Goal: Information Seeking & Learning: Find specific fact

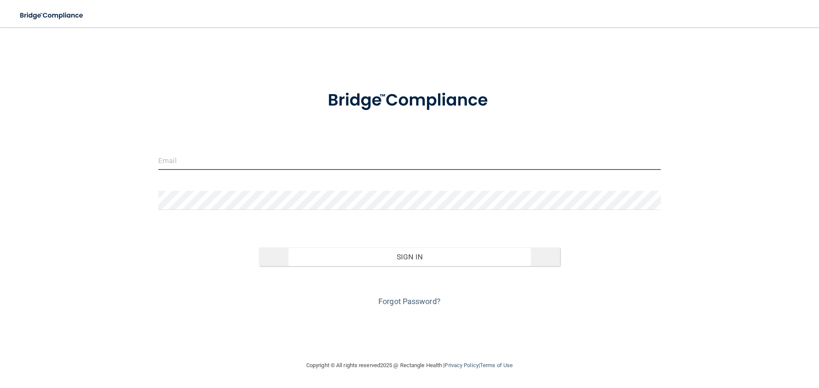
type input "[EMAIL_ADDRESS][DOMAIN_NAME]"
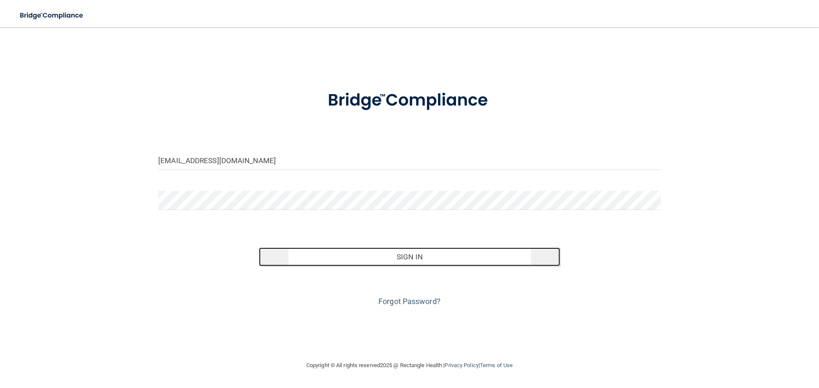
click at [420, 261] on button "Sign In" at bounding box center [409, 257] width 301 height 19
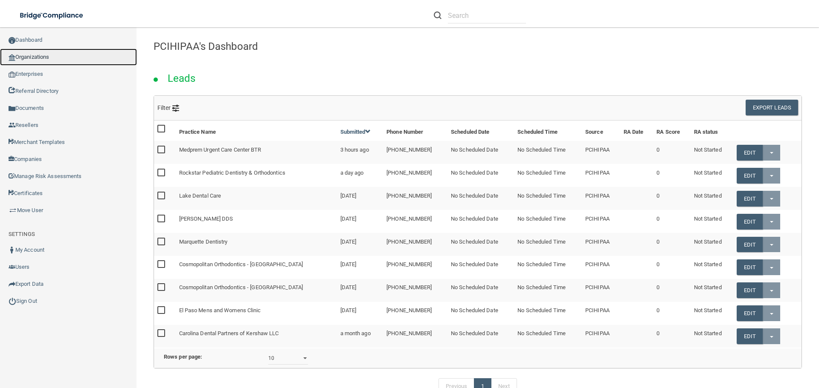
click at [54, 59] on link "Organizations" at bounding box center [68, 57] width 137 height 17
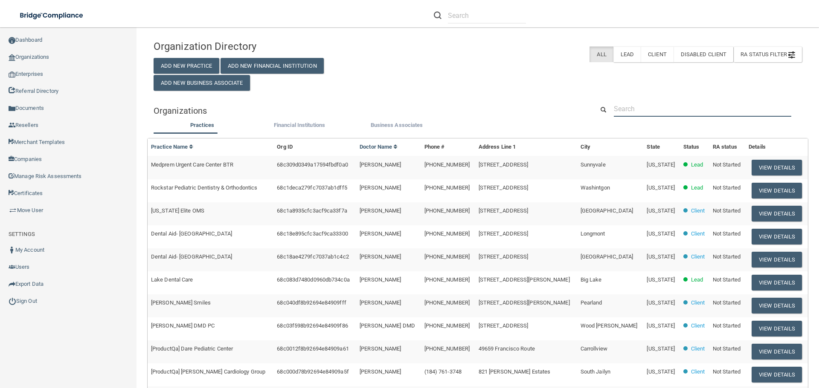
click at [669, 114] on input "text" at bounding box center [702, 109] width 177 height 16
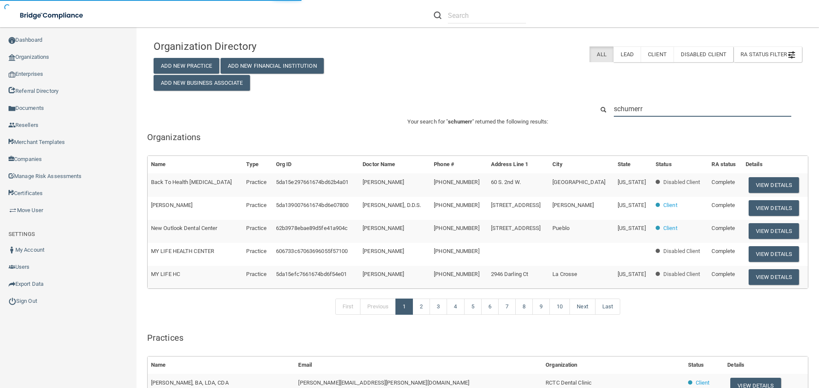
type input "schumer"
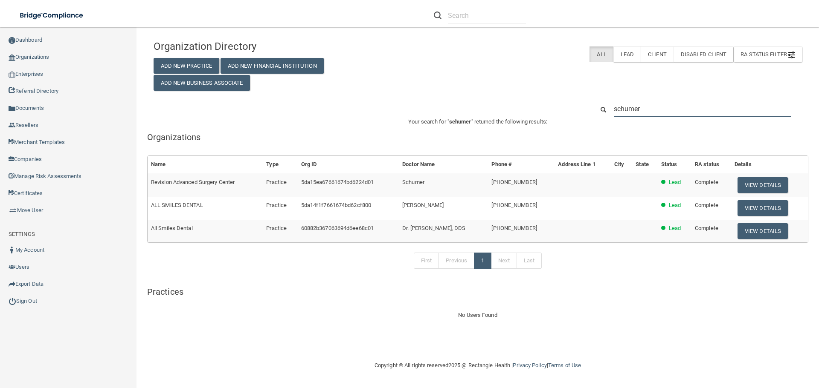
click at [649, 102] on input "schumer" at bounding box center [702, 109] width 177 height 16
click at [654, 109] on input "schumer" at bounding box center [702, 109] width 177 height 16
paste input "Schumer Dental PC"
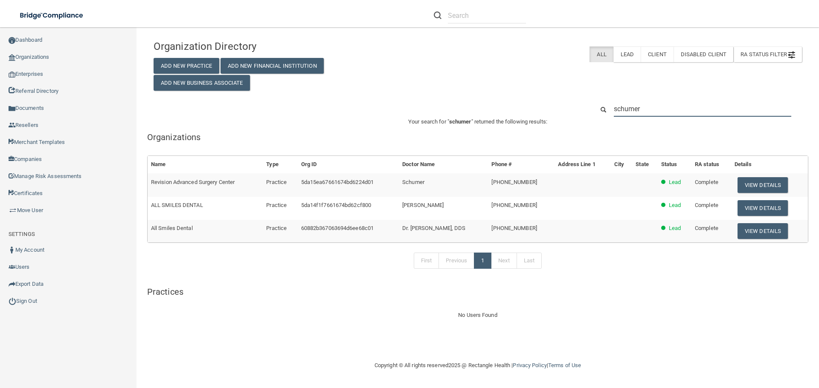
type input "Schumer Dental PC"
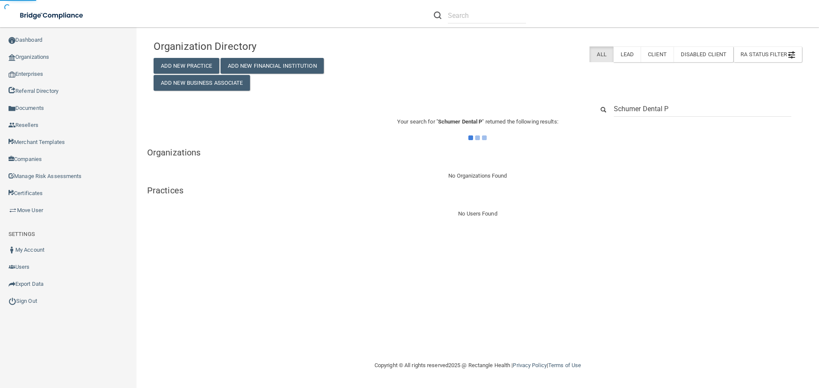
type input "Schumer Dental"
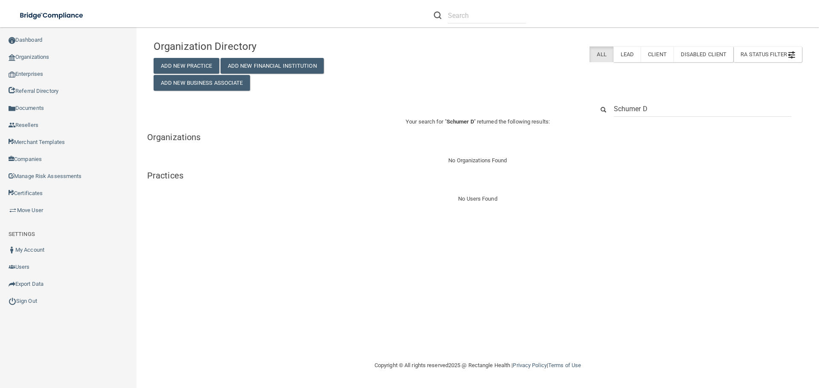
type input "Schumer"
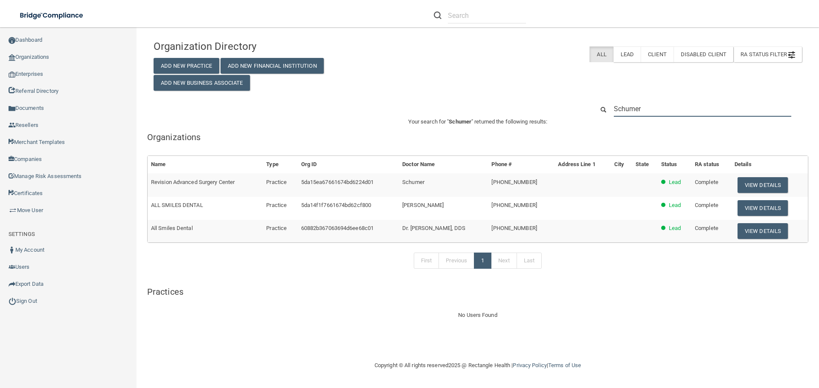
click at [645, 107] on input "Schumer" at bounding box center [702, 109] width 177 height 16
paste input "[STREET_ADDRESS][PERSON_NAME]"
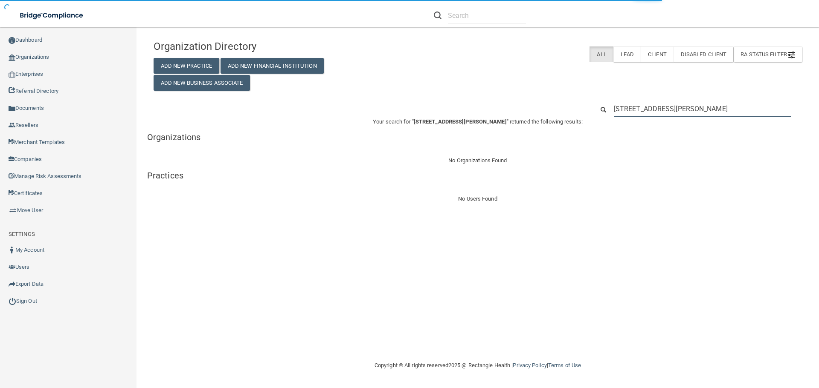
type input "[STREET_ADDRESS][PERSON_NAME]"
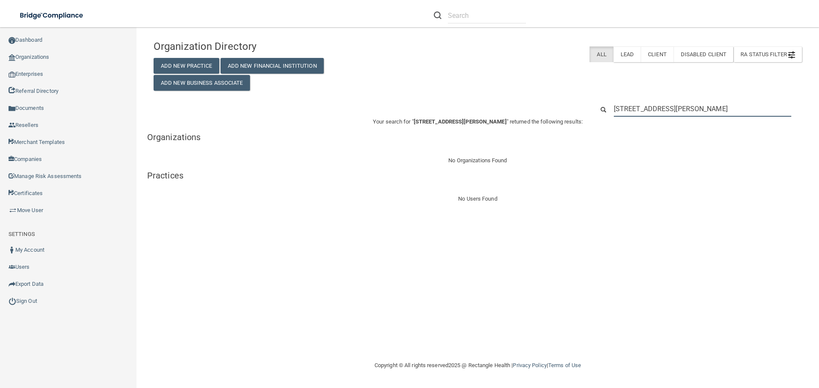
click at [677, 111] on input "[STREET_ADDRESS][PERSON_NAME]" at bounding box center [702, 109] width 177 height 16
paste input "[PHONE_NUMBER]"
type input "[PHONE_NUMBER]"
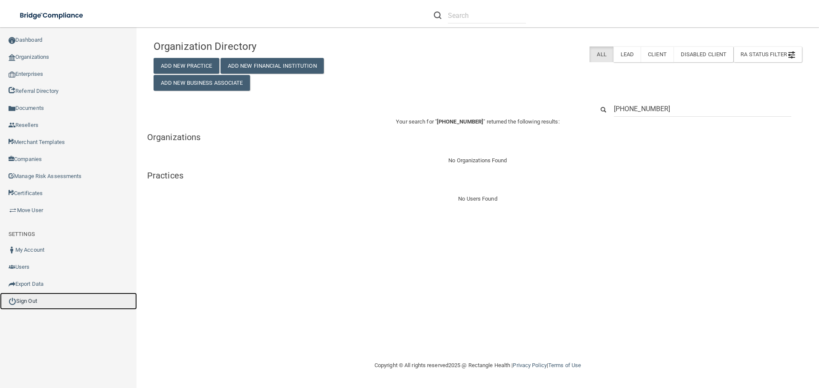
click at [51, 307] on link "Sign Out" at bounding box center [68, 301] width 137 height 17
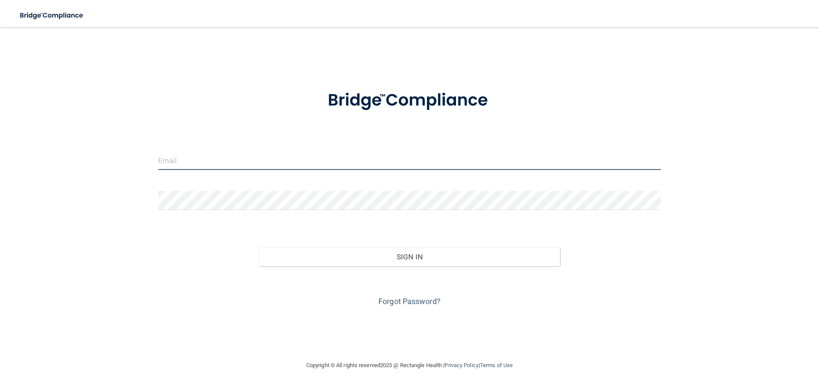
type input "[EMAIL_ADDRESS][DOMAIN_NAME]"
